Goal: Task Accomplishment & Management: Use online tool/utility

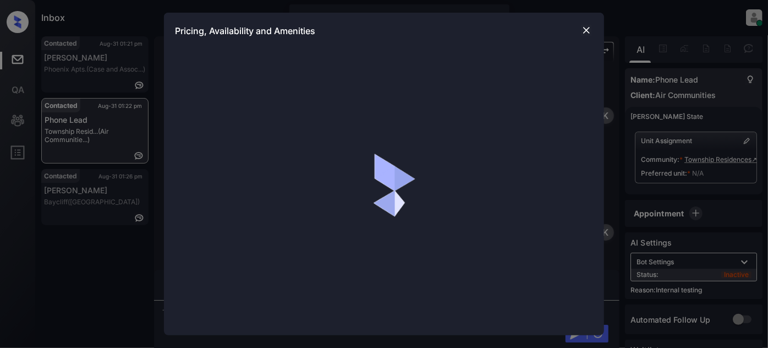
scroll to position [2625, 0]
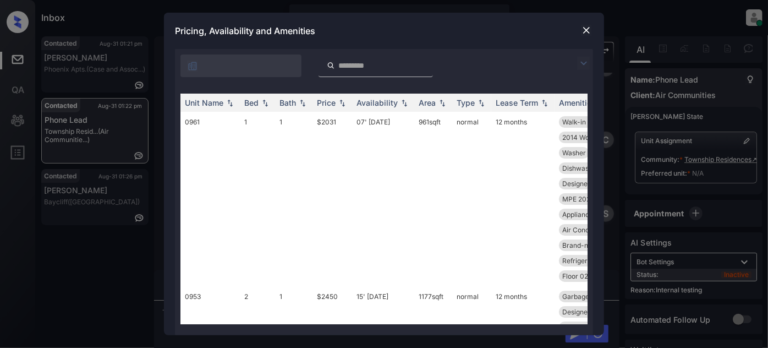
click at [584, 61] on img at bounding box center [583, 63] width 13 height 13
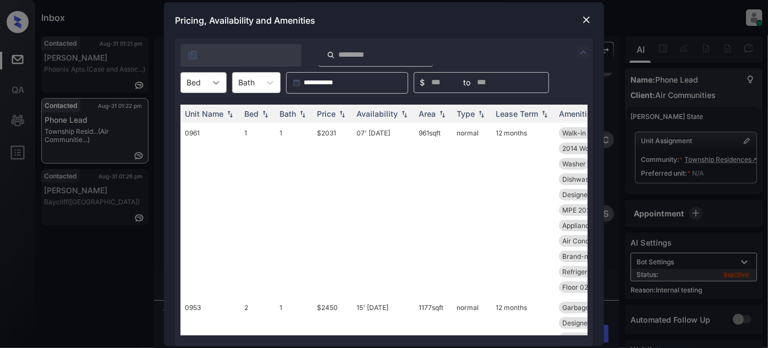
click at [222, 89] on div at bounding box center [216, 83] width 20 height 20
click at [195, 144] on div "3" at bounding box center [204, 149] width 46 height 20
click at [332, 109] on div "Price" at bounding box center [326, 113] width 19 height 9
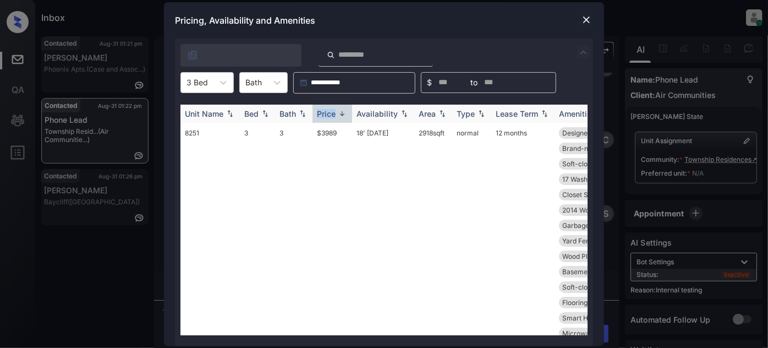
click at [332, 109] on div "Price" at bounding box center [326, 113] width 19 height 9
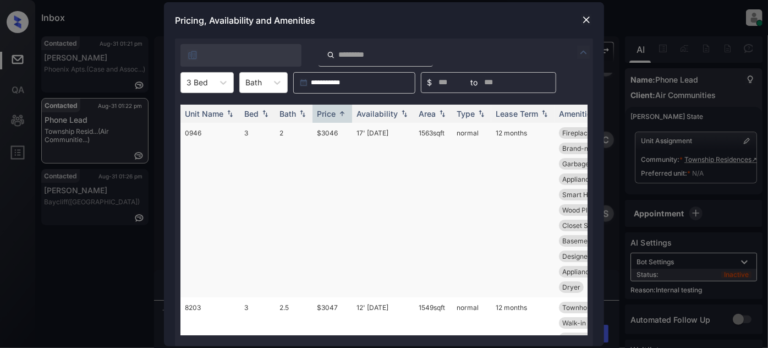
click at [379, 136] on td "17' Jul 25" at bounding box center [383, 210] width 62 height 174
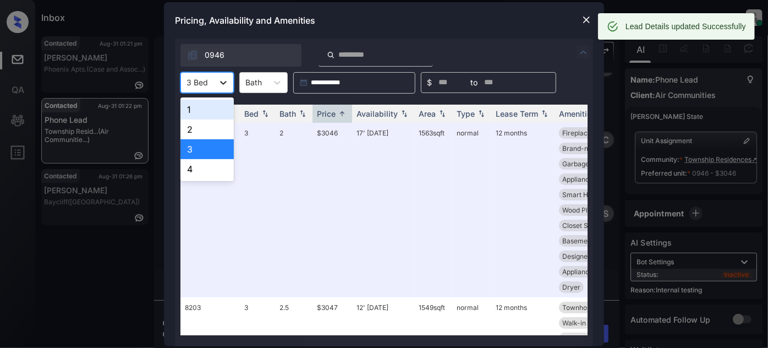
click at [221, 83] on icon at bounding box center [223, 82] width 11 height 11
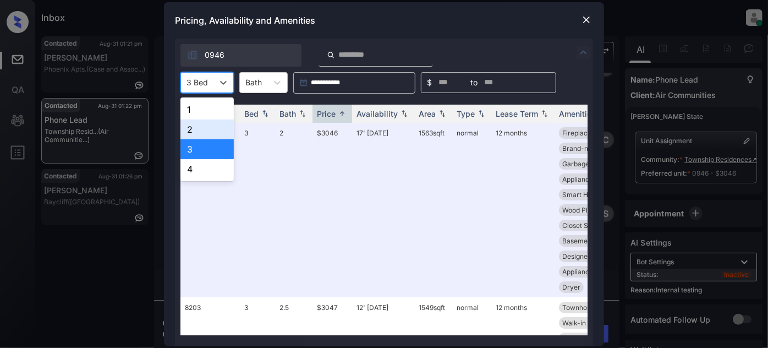
click at [203, 128] on div "2" at bounding box center [207, 129] width 53 height 20
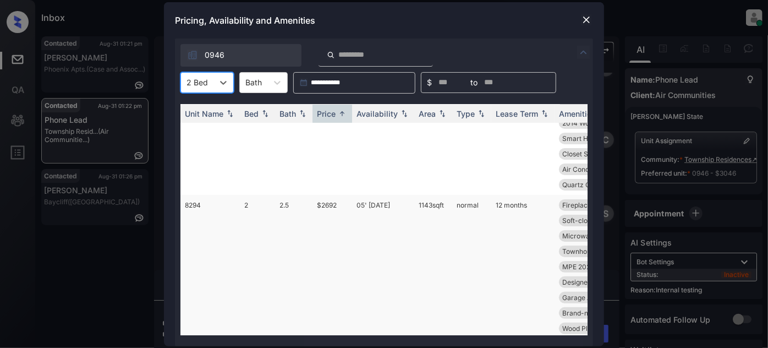
scroll to position [100, 0]
click at [356, 211] on td "05' Jul 24" at bounding box center [383, 308] width 62 height 221
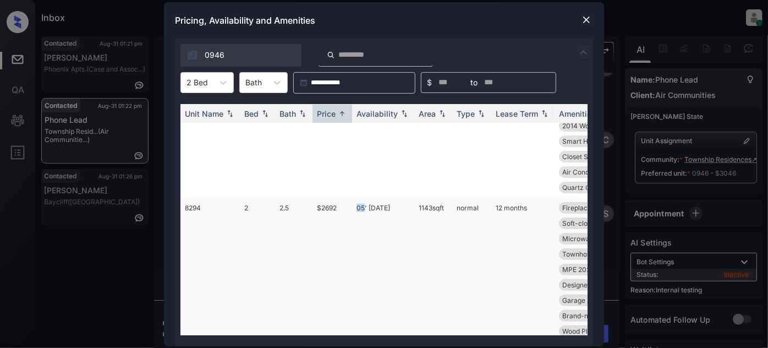
click at [356, 211] on td "05' Jul 24" at bounding box center [383, 308] width 62 height 221
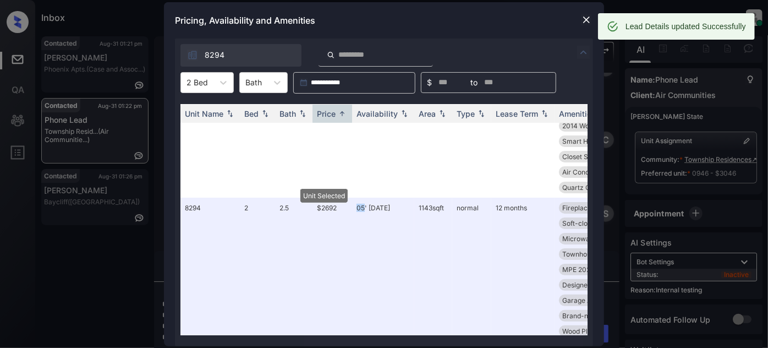
click at [586, 20] on img at bounding box center [586, 19] width 11 height 11
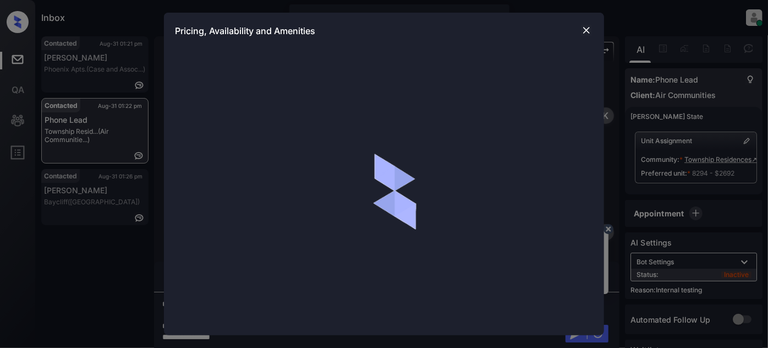
scroll to position [2625, 0]
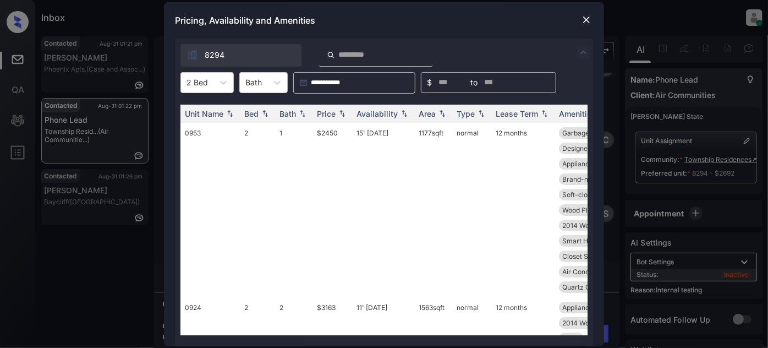
click at [585, 16] on img at bounding box center [586, 19] width 11 height 11
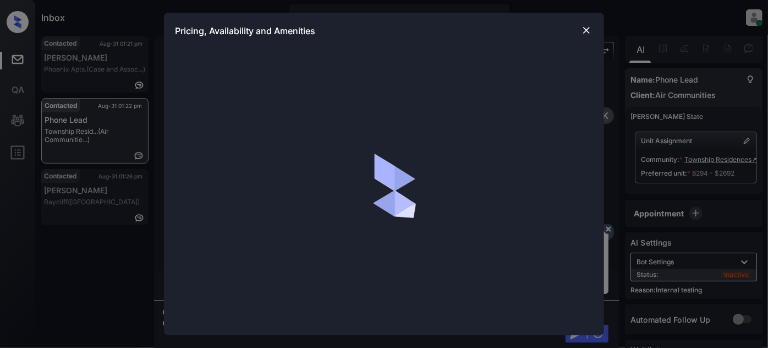
scroll to position [2625, 0]
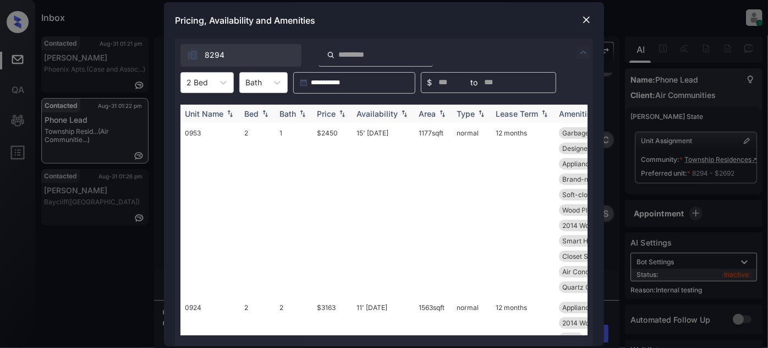
click at [337, 110] on img at bounding box center [342, 114] width 11 height 8
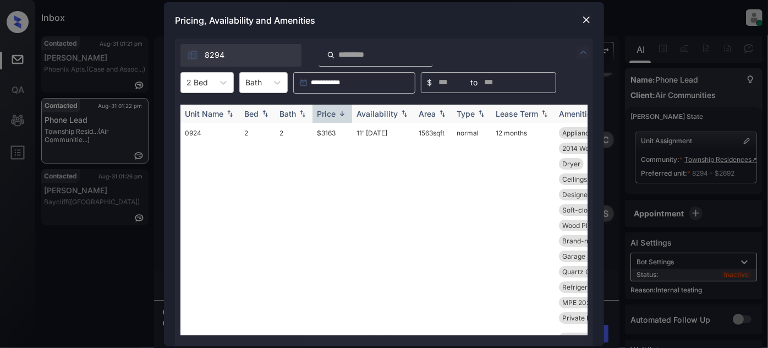
click at [337, 112] on img at bounding box center [342, 114] width 11 height 8
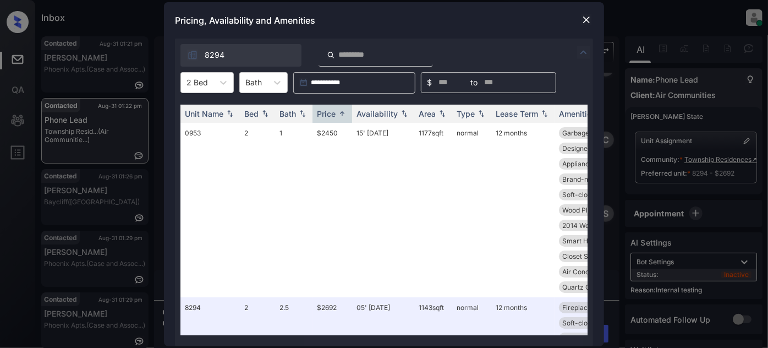
click at [583, 22] on img at bounding box center [586, 19] width 11 height 11
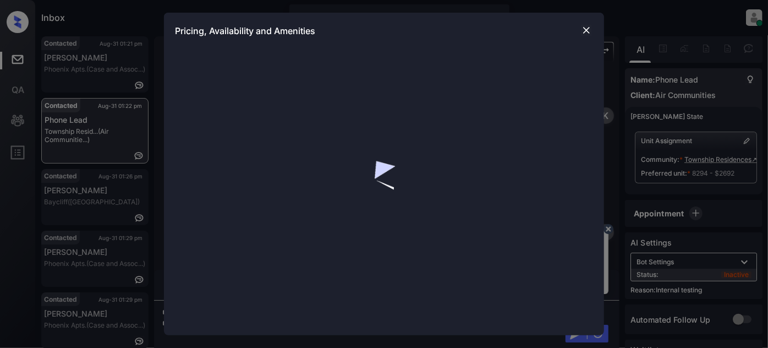
scroll to position [2625, 0]
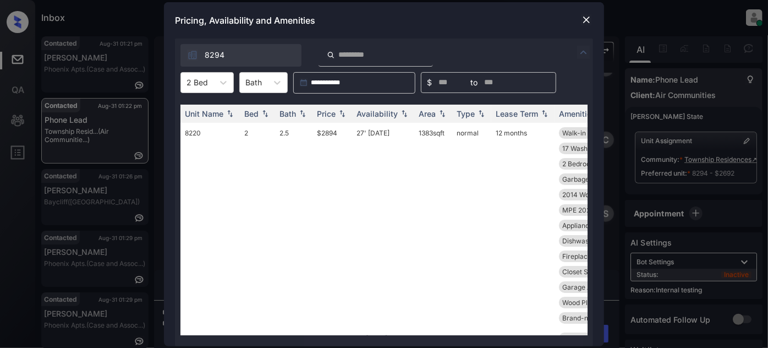
click at [581, 57] on img at bounding box center [583, 52] width 13 height 13
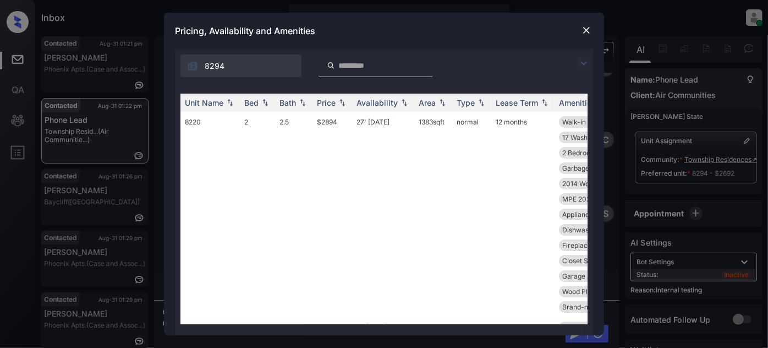
click at [577, 55] on div "8294" at bounding box center [384, 63] width 418 height 28
click at [581, 58] on img at bounding box center [583, 63] width 13 height 13
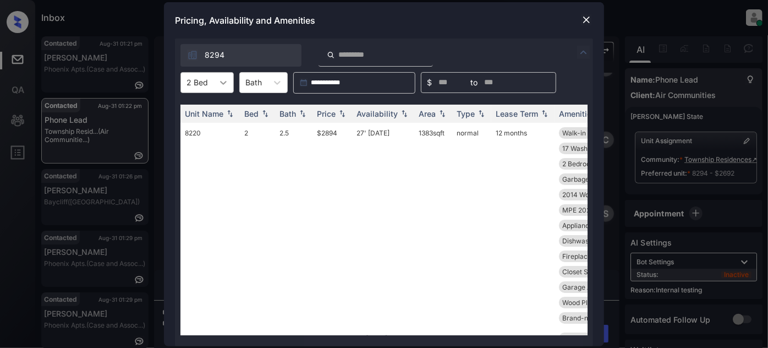
click at [228, 80] on icon at bounding box center [223, 82] width 11 height 11
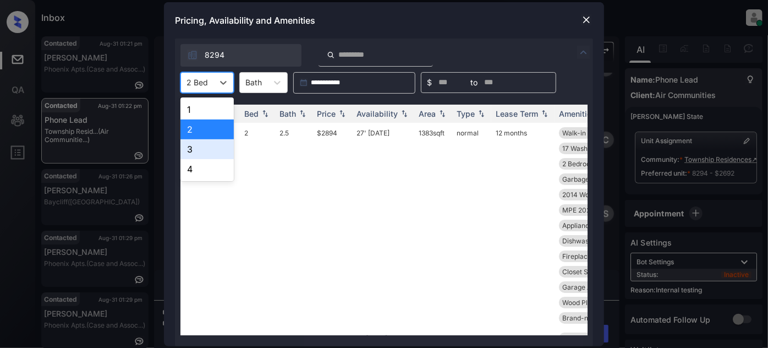
click at [206, 142] on div "3" at bounding box center [207, 149] width 53 height 20
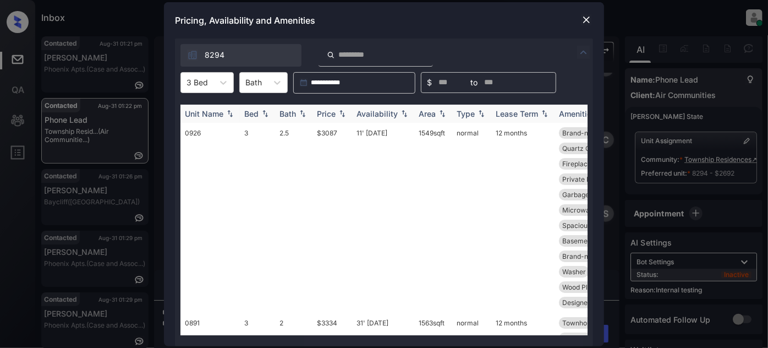
click at [346, 115] on img at bounding box center [342, 114] width 11 height 8
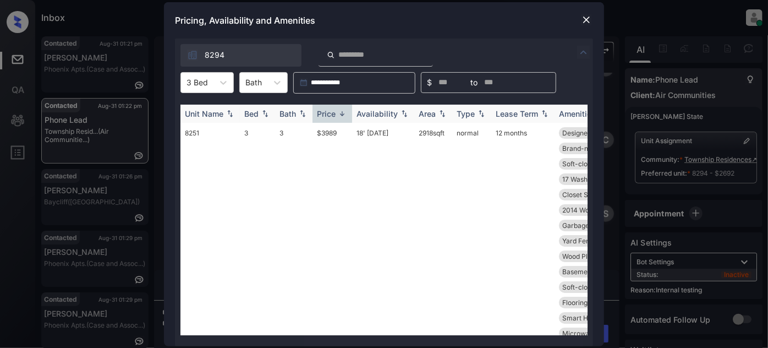
click at [342, 116] on img at bounding box center [342, 114] width 11 height 8
click at [587, 15] on img at bounding box center [586, 19] width 11 height 11
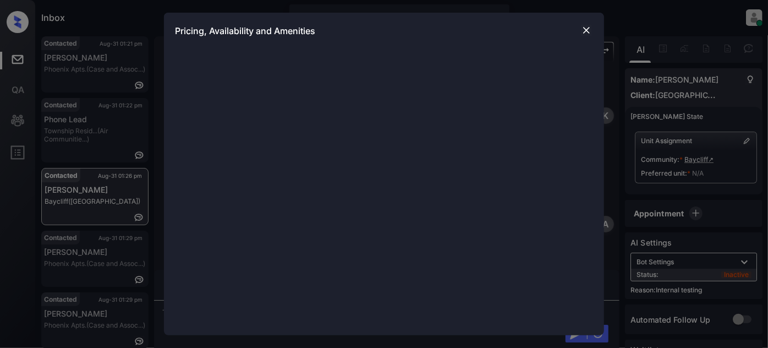
scroll to position [2316, 0]
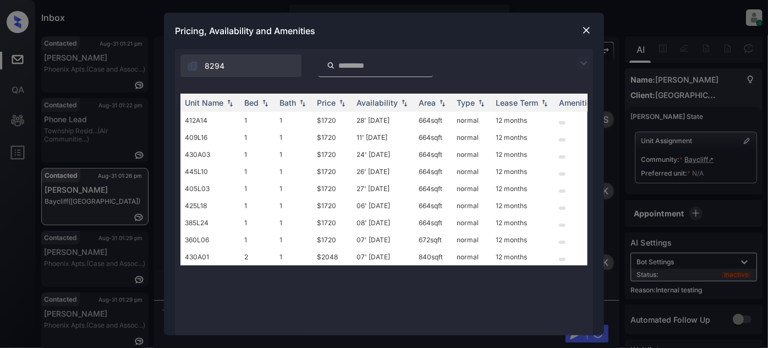
click at [588, 25] on img at bounding box center [586, 30] width 11 height 11
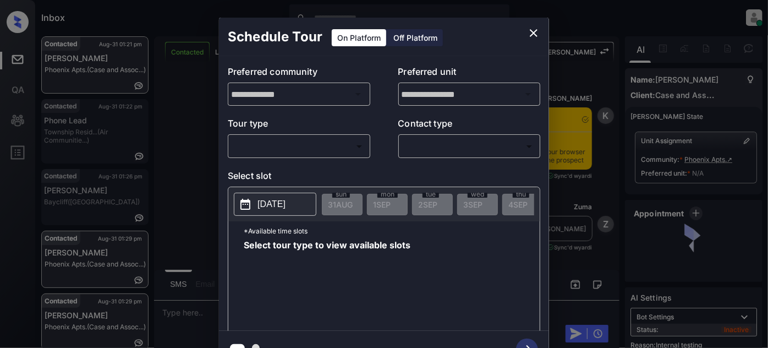
scroll to position [1484, 0]
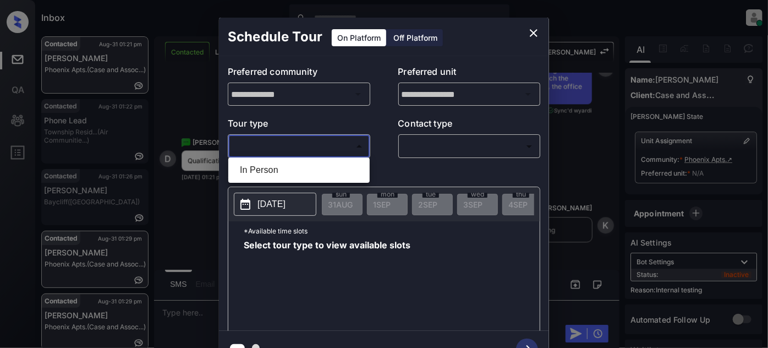
click at [351, 142] on body "Inbox [PERSON_NAME] Online Set yourself offline Set yourself on break Profile S…" at bounding box center [384, 174] width 768 height 348
click at [539, 32] on div at bounding box center [384, 174] width 768 height 348
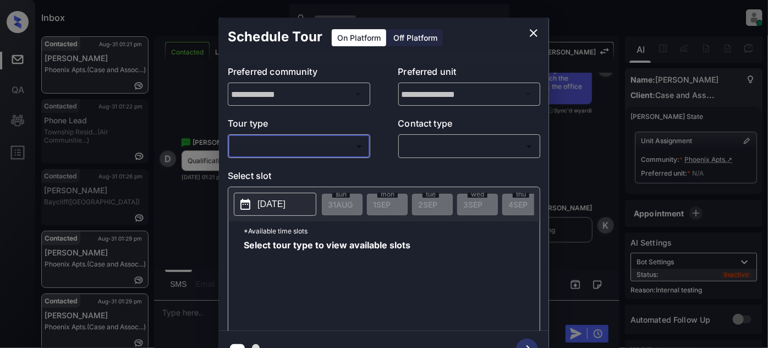
click at [528, 34] on icon "close" at bounding box center [533, 32] width 13 height 13
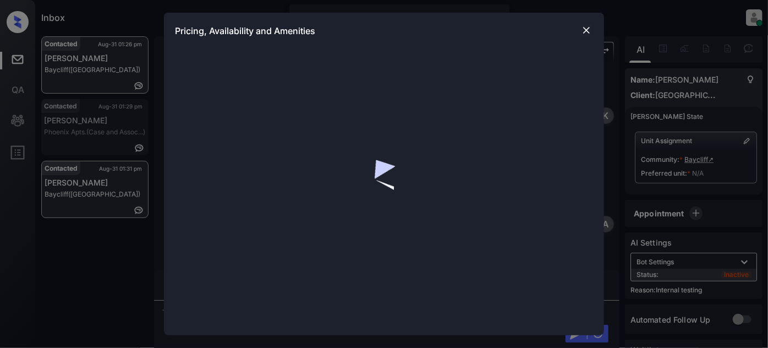
scroll to position [2481, 0]
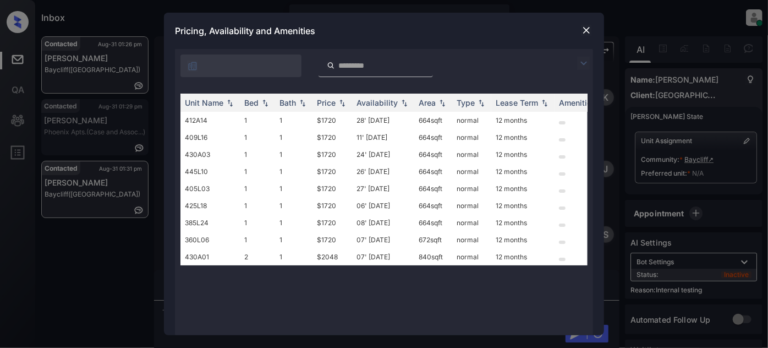
click at [585, 63] on img at bounding box center [583, 63] width 13 height 13
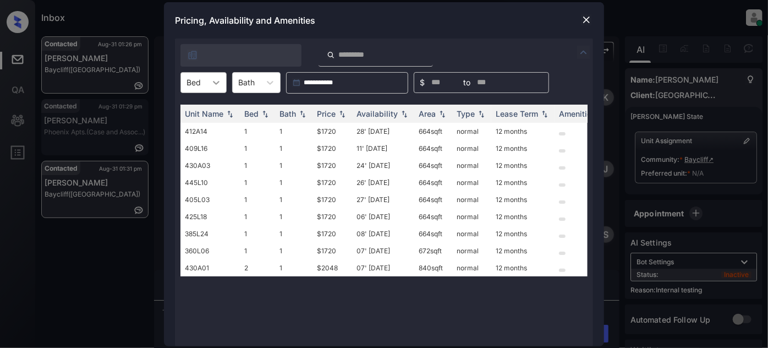
click at [221, 84] on icon at bounding box center [216, 82] width 11 height 11
click at [206, 110] on div "1" at bounding box center [204, 110] width 46 height 20
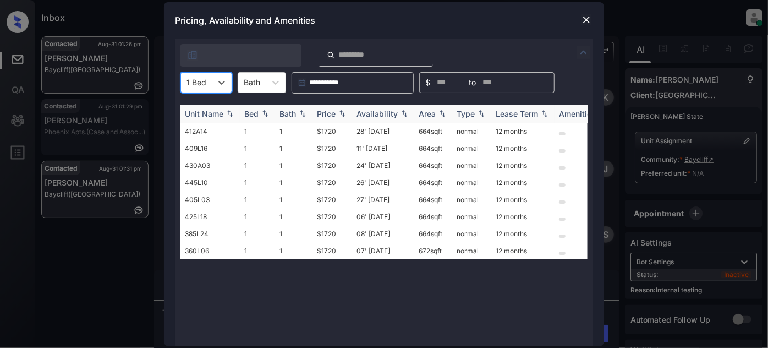
click at [350, 110] on th "Price" at bounding box center [333, 114] width 40 height 18
click at [378, 130] on td "28' Aug 25" at bounding box center [383, 131] width 62 height 17
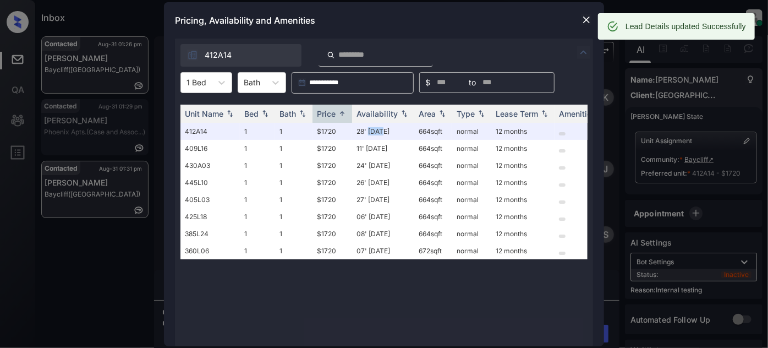
click at [590, 20] on img at bounding box center [586, 19] width 11 height 11
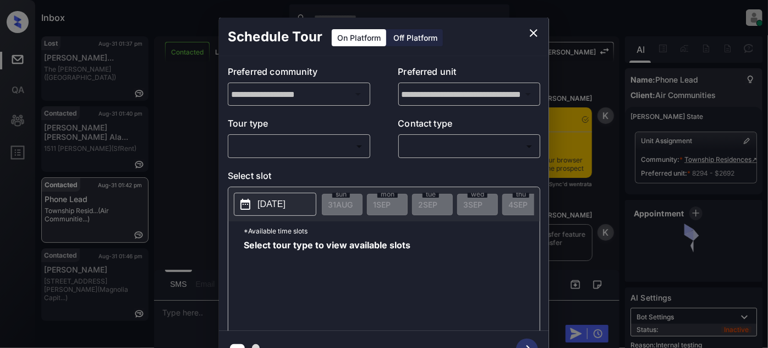
scroll to position [2397, 0]
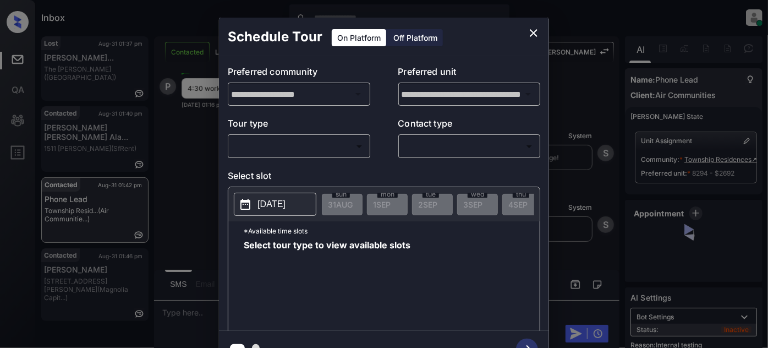
click at [344, 149] on body "Inbox [PERSON_NAME] Online Set yourself offline Set yourself on break Profile S…" at bounding box center [384, 174] width 768 height 348
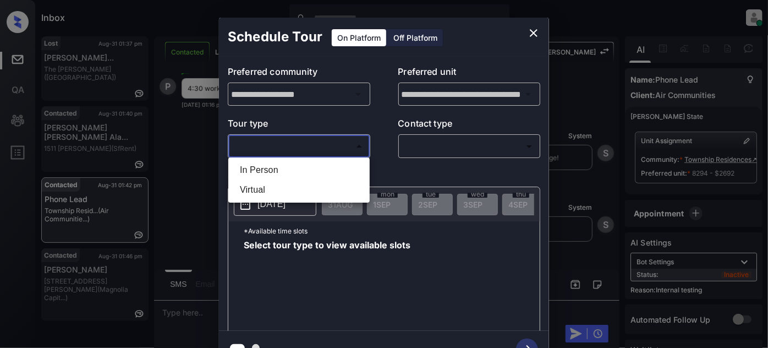
click at [296, 172] on li "In Person" at bounding box center [299, 170] width 136 height 20
type input "********"
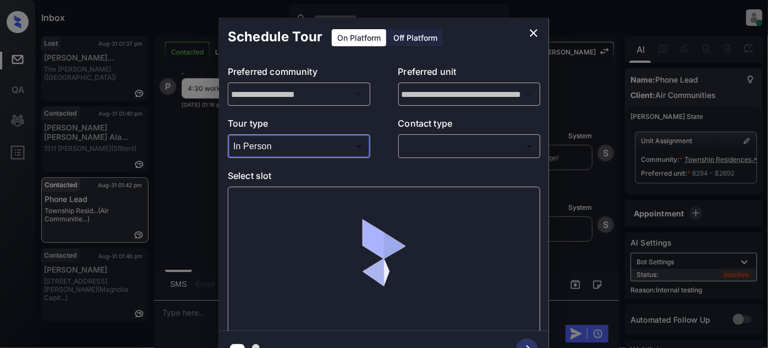
click at [433, 146] on body "Inbox [PERSON_NAME] Online Set yourself offline Set yourself on break Profile S…" at bounding box center [384, 174] width 768 height 348
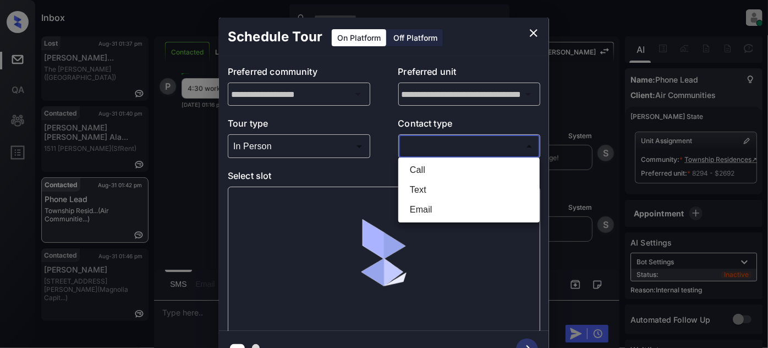
click at [419, 195] on li "Text" at bounding box center [469, 190] width 136 height 20
type input "****"
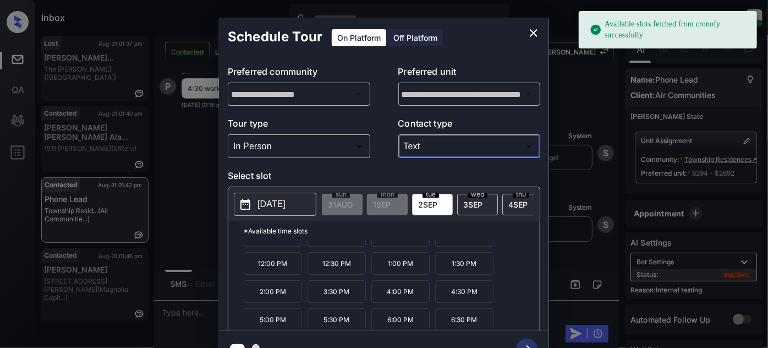
scroll to position [17, 0]
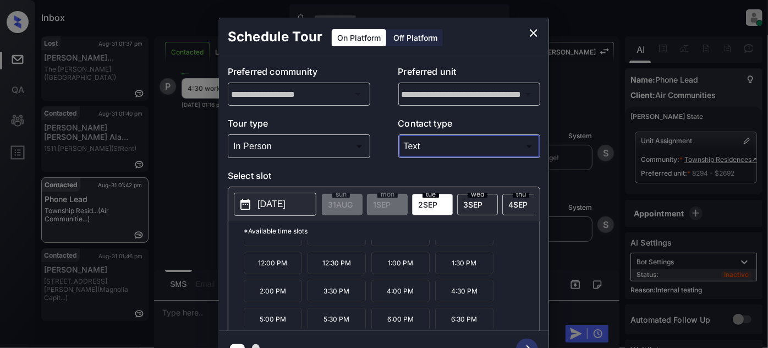
click at [538, 36] on icon "close" at bounding box center [533, 32] width 13 height 13
